Goal: Communication & Community: Share content

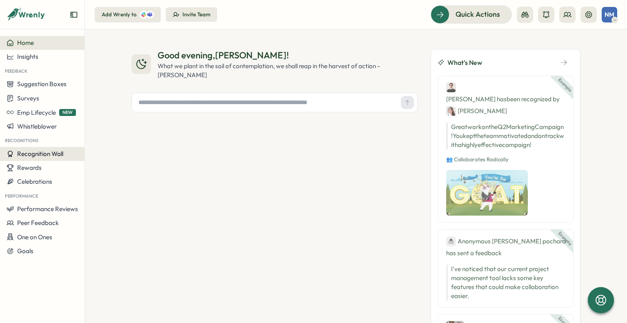
click at [24, 152] on span "Recognition Wall" at bounding box center [40, 154] width 46 height 8
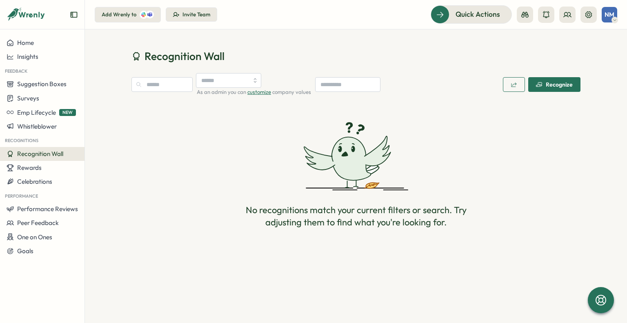
click at [555, 84] on div "Recognize" at bounding box center [554, 84] width 37 height 7
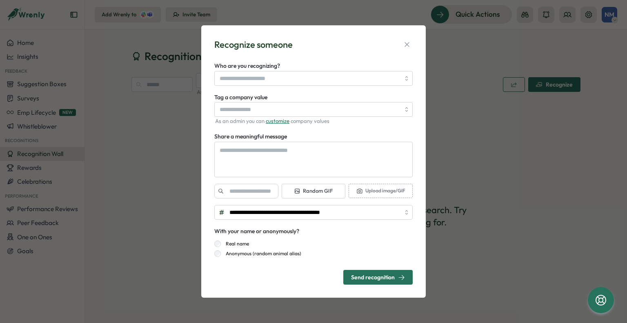
type textarea "*"
click at [405, 43] on icon "button" at bounding box center [407, 44] width 8 height 8
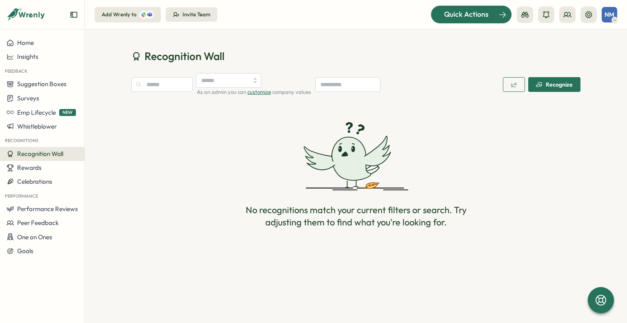
click at [467, 13] on span "Quick Actions" at bounding box center [466, 14] width 45 height 11
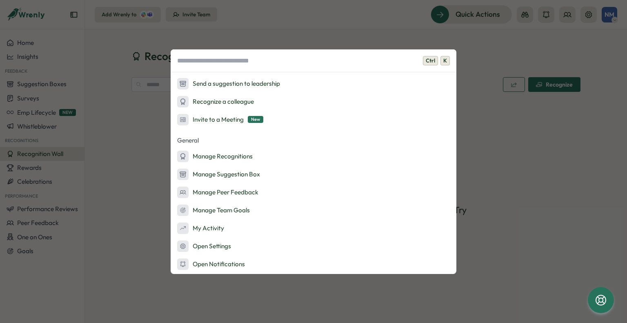
scroll to position [88, 0]
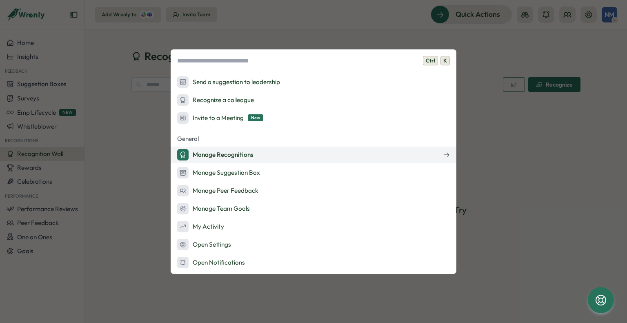
click at [219, 154] on div "Manage Recognitions" at bounding box center [215, 154] width 76 height 11
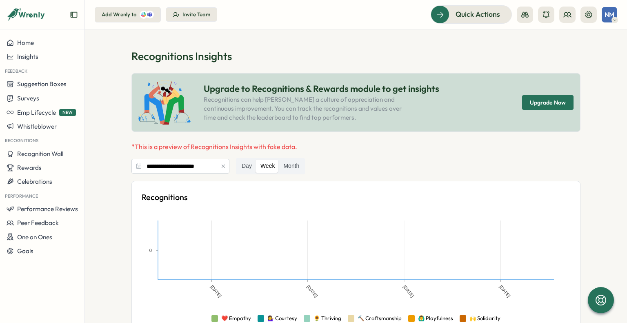
click at [610, 13] on span "NM" at bounding box center [610, 14] width 10 height 7
click at [478, 47] on section "**********" at bounding box center [356, 176] width 542 height 294
